Goal: Task Accomplishment & Management: Complete application form

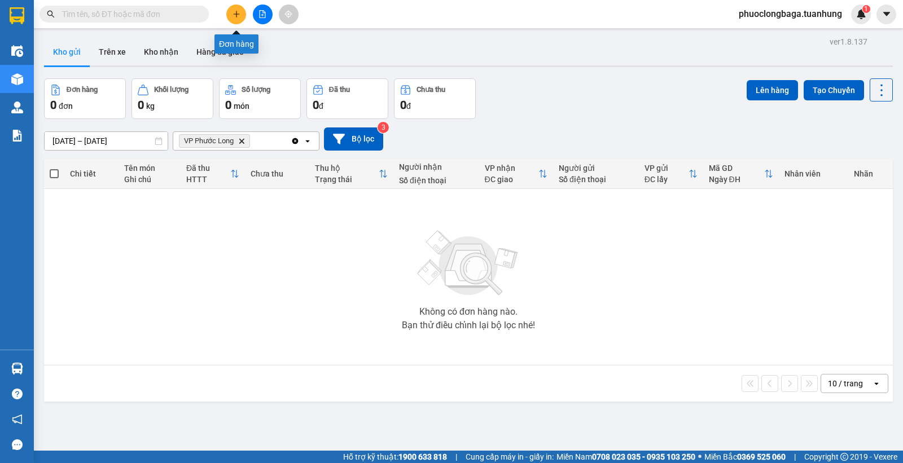
click at [233, 13] on icon "plus" at bounding box center [236, 14] width 8 height 8
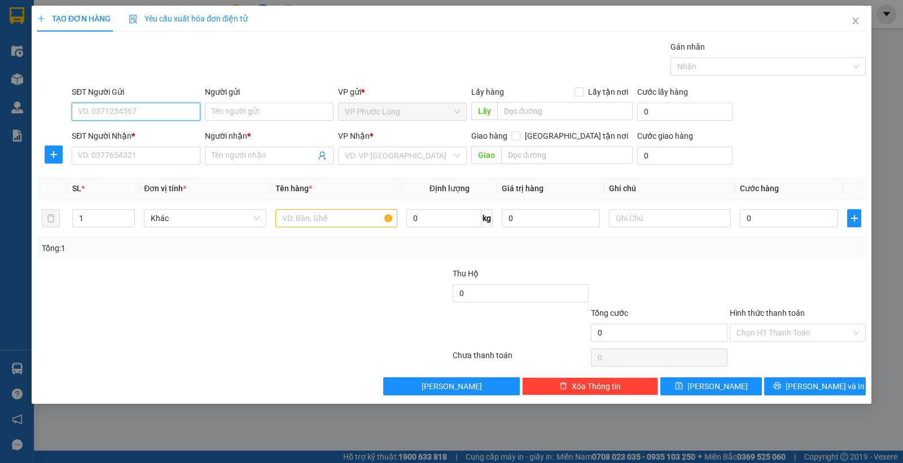
click at [156, 117] on input "SĐT Người Gửi" at bounding box center [136, 112] width 129 height 18
click at [147, 127] on div "0823233994 - PHỤNG" at bounding box center [136, 134] width 129 height 18
type input "0823233994"
type input "PHỤNG"
type input "0823233994"
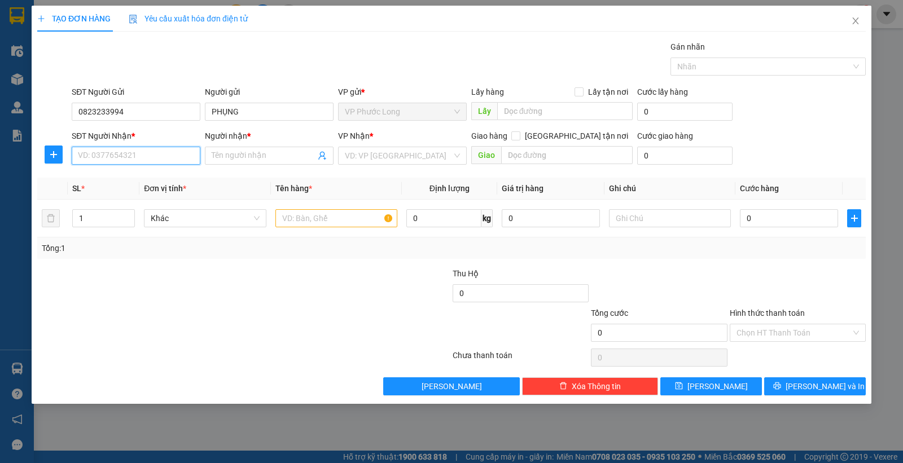
click at [139, 157] on input "SĐT Người Nhận *" at bounding box center [136, 156] width 129 height 18
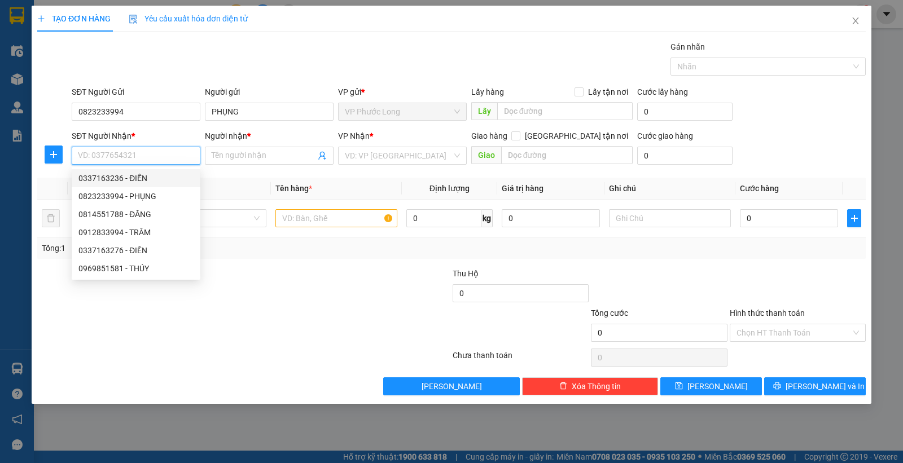
click at [137, 179] on div "0337163236 - ĐIỀN" at bounding box center [135, 178] width 115 height 12
type input "0337163236"
type input "ĐIỀN"
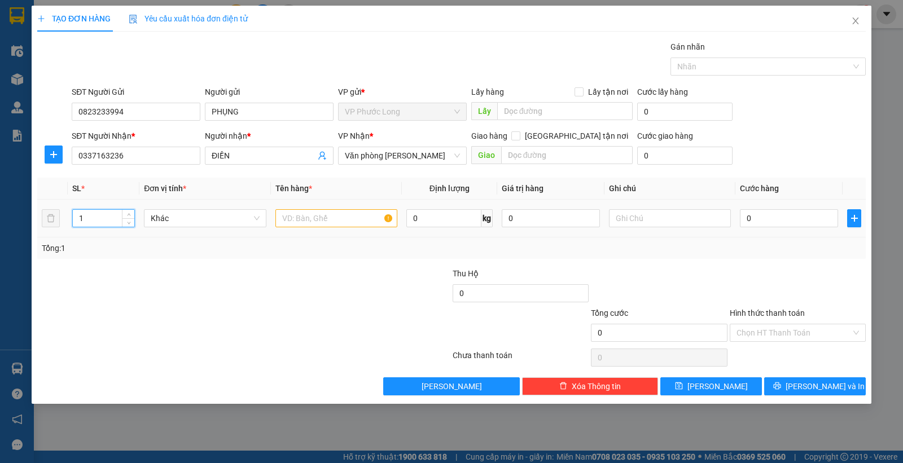
click at [110, 218] on input "1" at bounding box center [103, 218] width 61 height 17
type input "8"
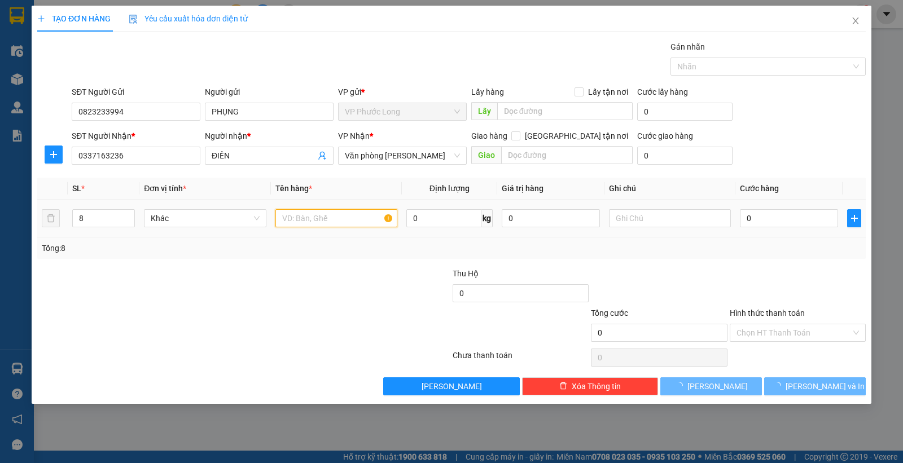
click at [297, 224] on input "text" at bounding box center [336, 218] width 122 height 18
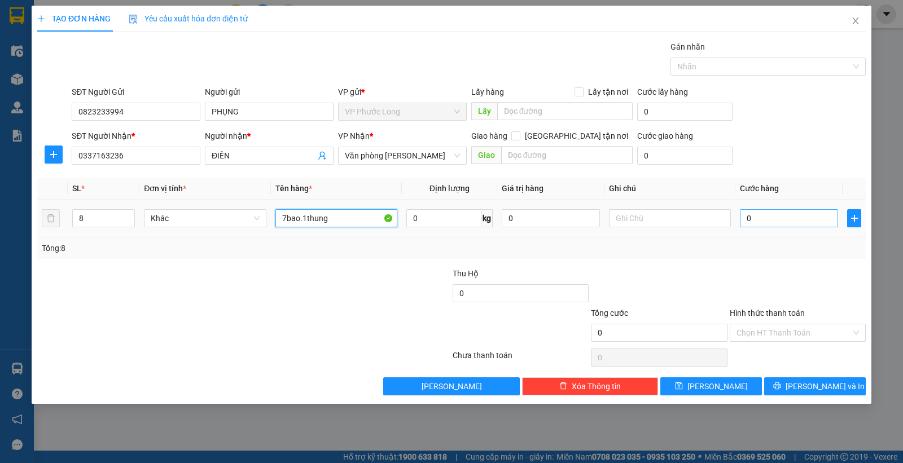
type input "7bao.1thung"
click at [745, 217] on input "0" at bounding box center [789, 218] width 98 height 18
type input "3"
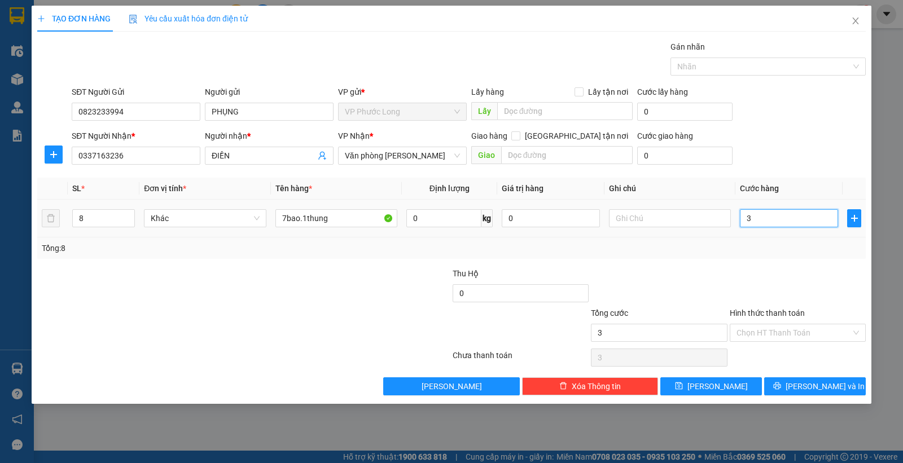
type input "38"
type input "380"
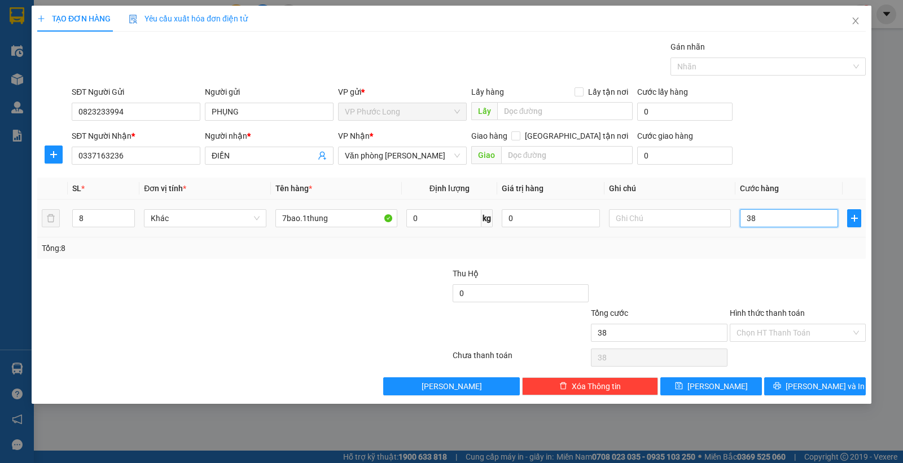
type input "380"
type input "380.000"
click at [788, 257] on div "Tổng: 8" at bounding box center [451, 248] width 828 height 21
click at [818, 335] on input "Hình thức thanh toán" at bounding box center [793, 332] width 115 height 17
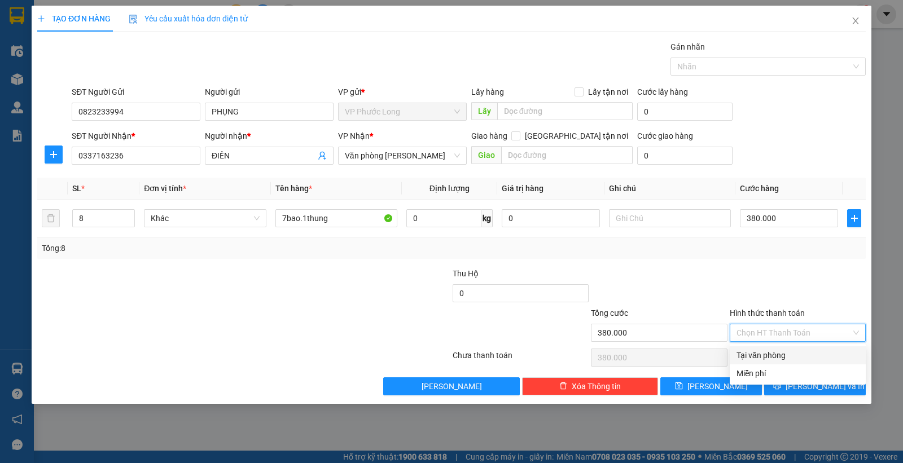
click at [815, 353] on div "Tại văn phòng" at bounding box center [797, 355] width 122 height 12
type input "0"
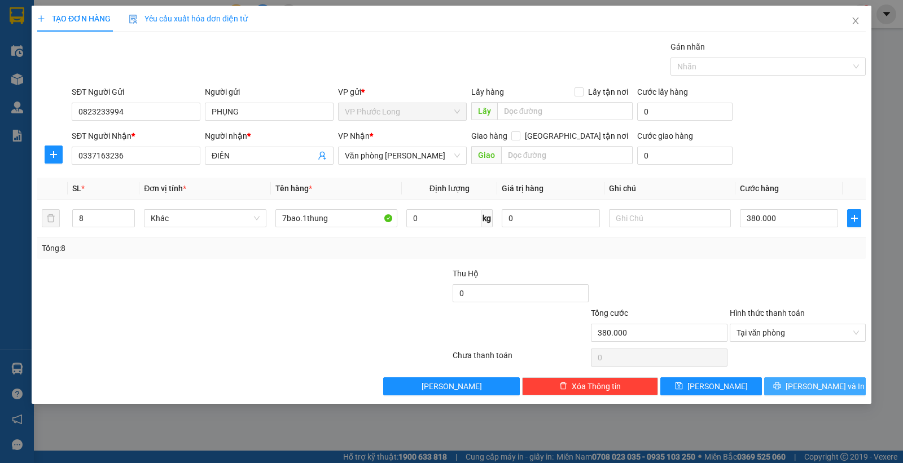
click at [781, 387] on icon "printer" at bounding box center [777, 386] width 8 height 8
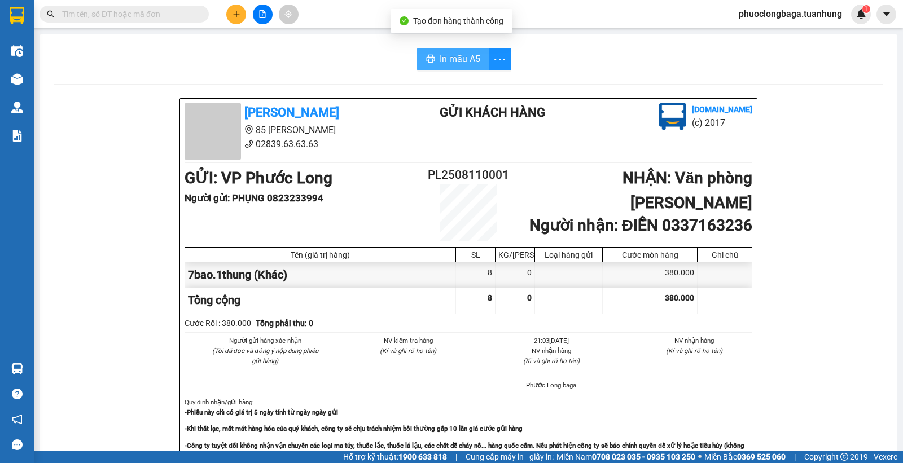
click at [452, 51] on button "In mẫu A5" at bounding box center [453, 59] width 72 height 23
